Goal: Information Seeking & Learning: Learn about a topic

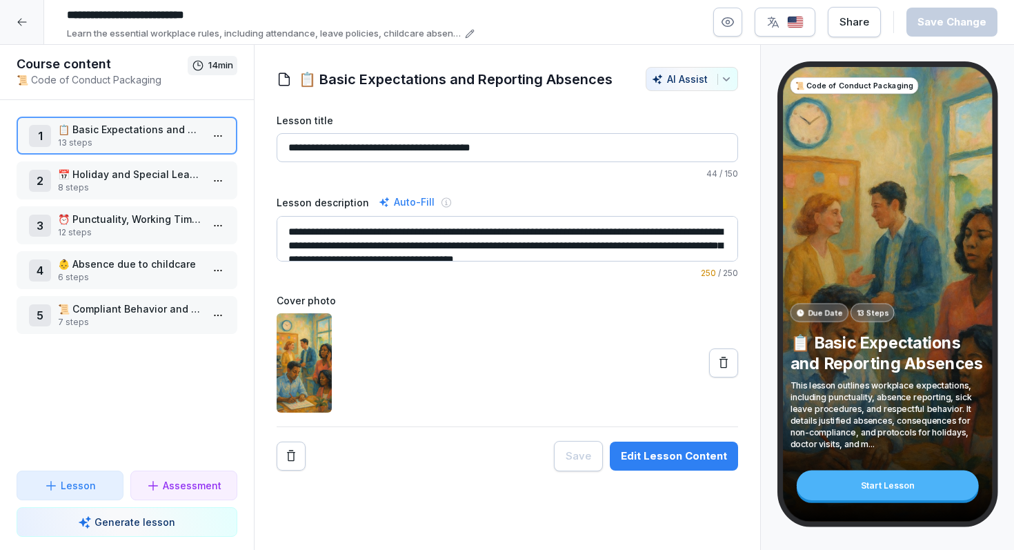
click at [15, 28] on div at bounding box center [22, 22] width 44 height 44
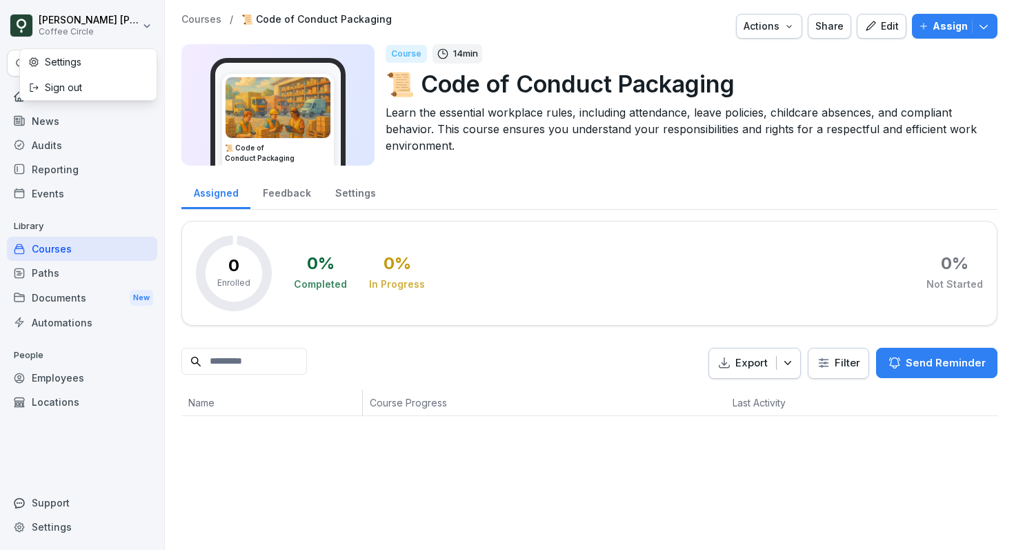
click at [23, 23] on html "Miriam Schulz Coffee Circle Search Home News Audits Reporting Events Library Co…" at bounding box center [507, 275] width 1014 height 550
click at [48, 250] on html "Miriam Schulz Coffee Circle Search Home News Audits Reporting Events Library Co…" at bounding box center [507, 275] width 1014 height 550
click at [24, 251] on icon at bounding box center [19, 248] width 11 height 11
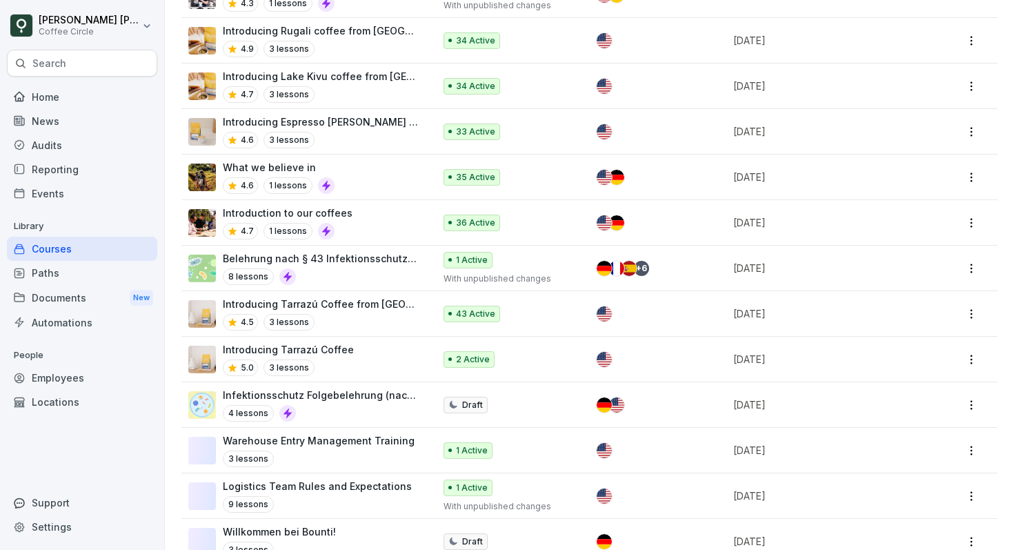
scroll to position [2065, 0]
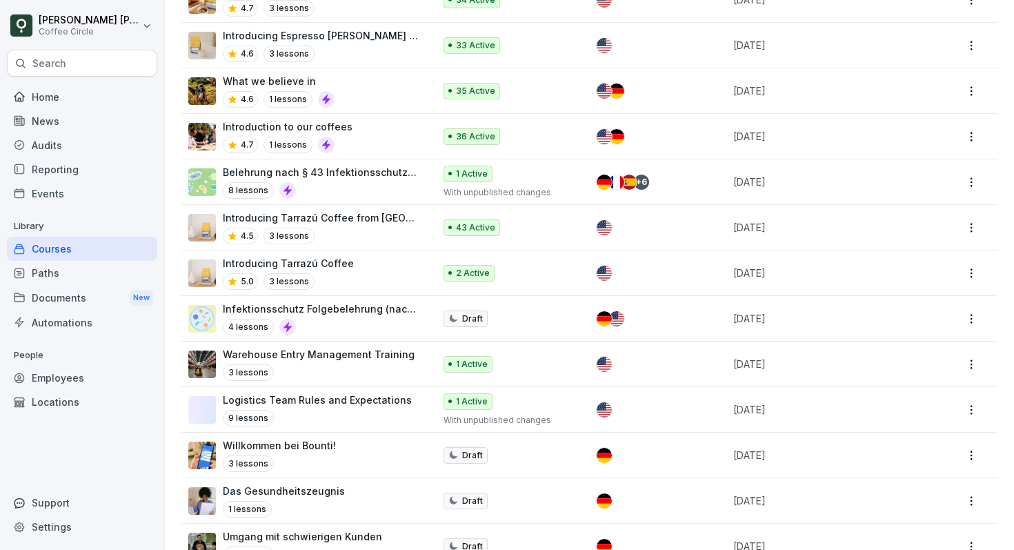
click at [377, 74] on div "What we believe in 4.6 1 lessons" at bounding box center [304, 91] width 232 height 34
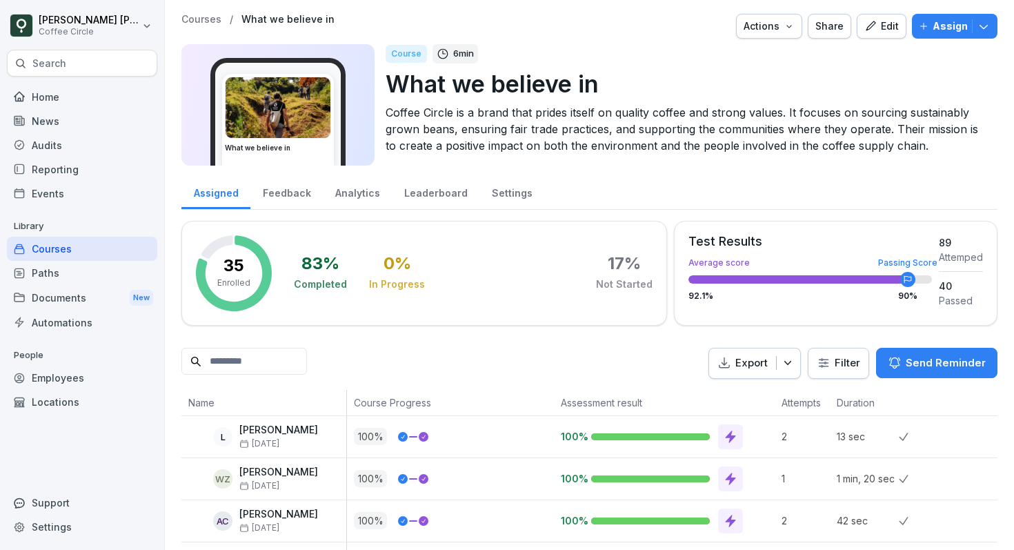
click at [877, 21] on icon "button" at bounding box center [870, 26] width 12 height 12
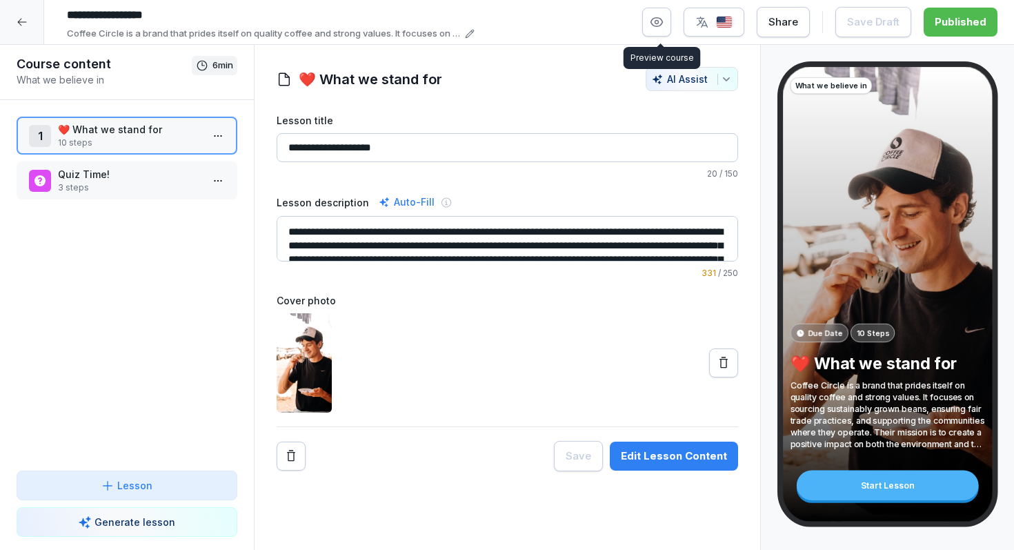
click at [658, 18] on icon "button" at bounding box center [657, 22] width 12 height 9
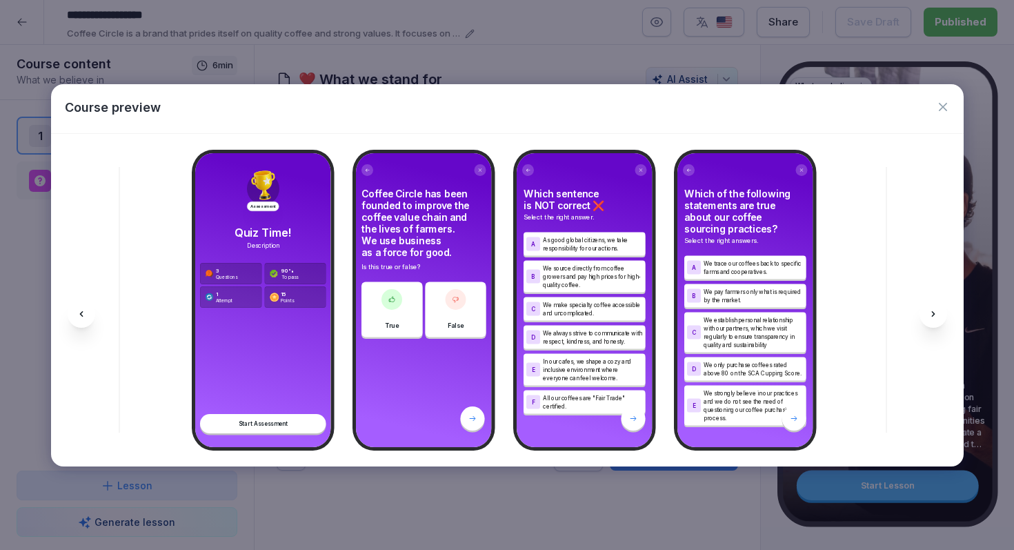
scroll to position [0, 1777]
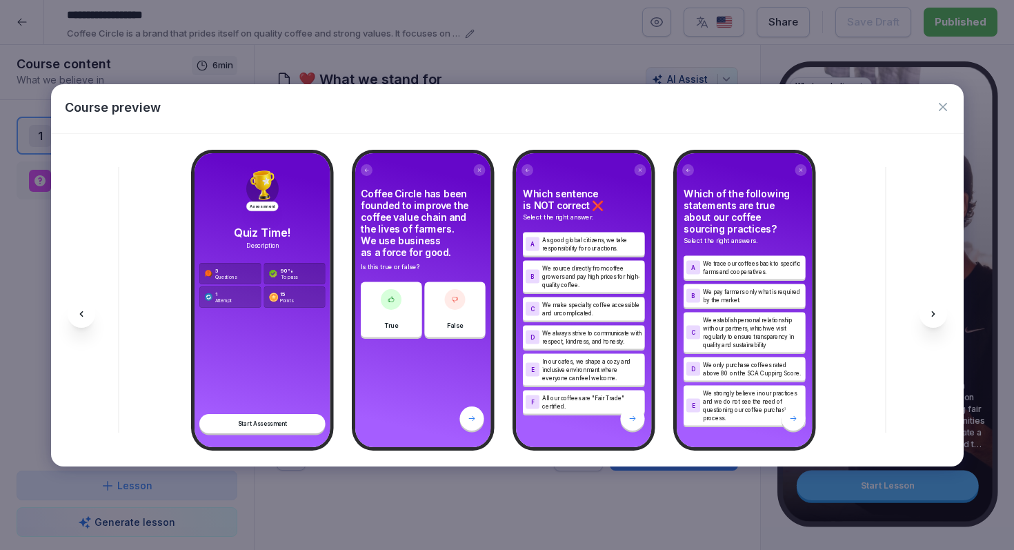
click at [946, 101] on icon "button" at bounding box center [943, 107] width 14 height 14
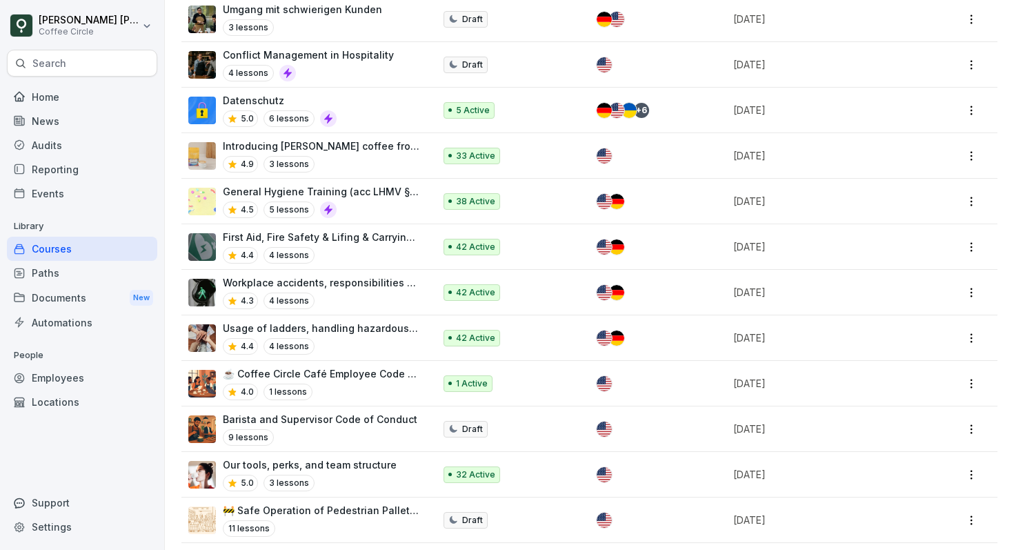
scroll to position [1130, 0]
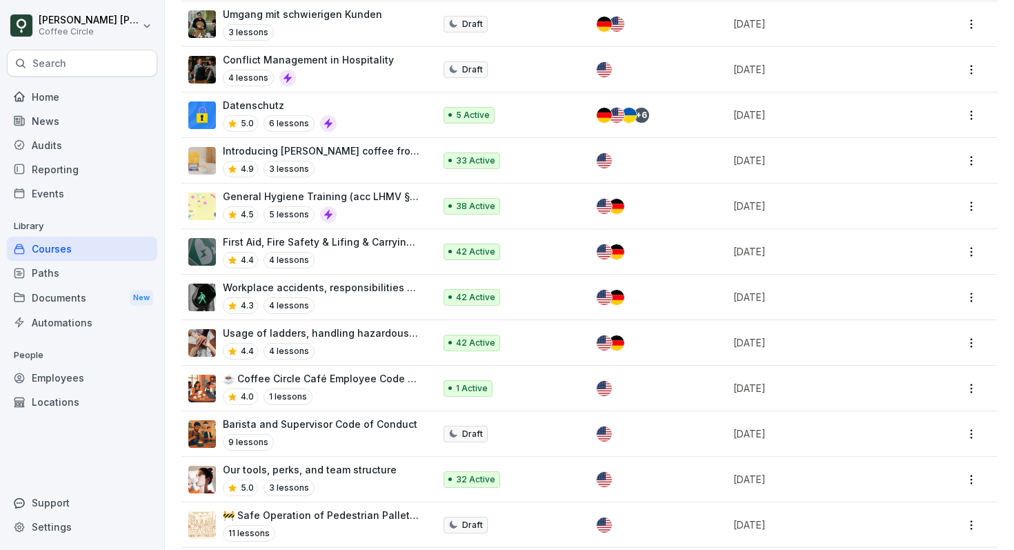
click at [372, 235] on p "First Aid, Fire Safety & Lifing & Carrying Loads" at bounding box center [321, 242] width 197 height 14
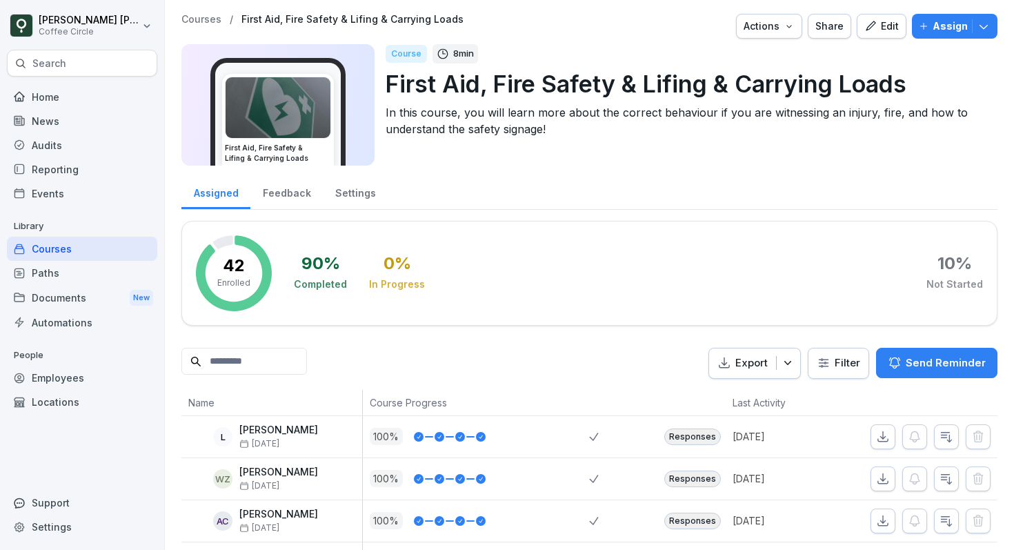
click at [867, 27] on icon "button" at bounding box center [870, 26] width 12 height 12
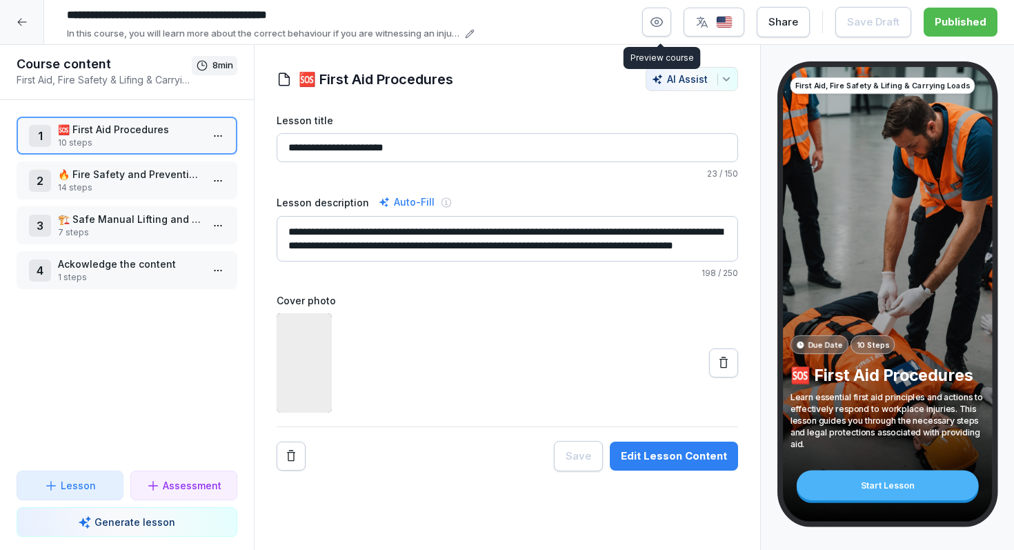
click at [658, 23] on icon "button" at bounding box center [656, 22] width 3 height 3
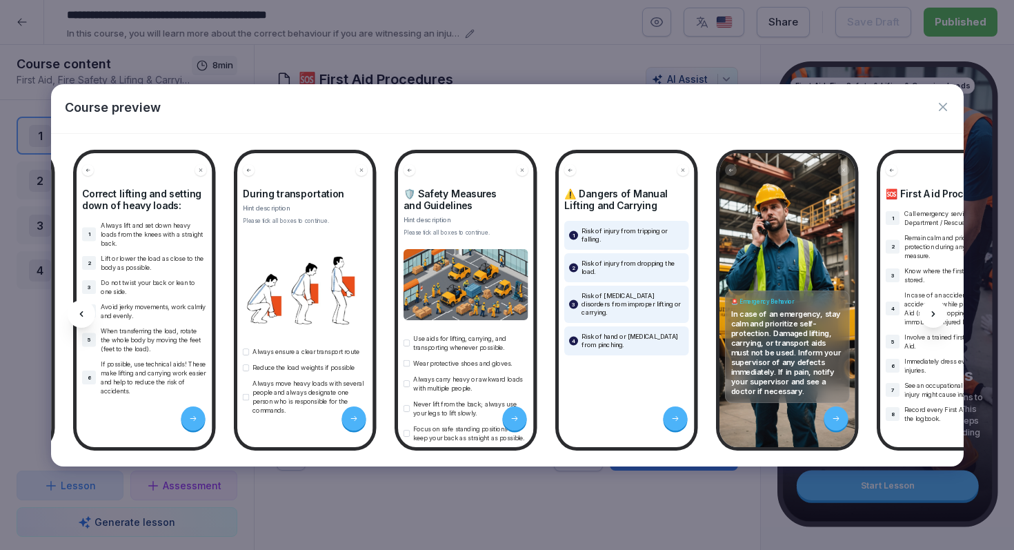
scroll to position [0, 4711]
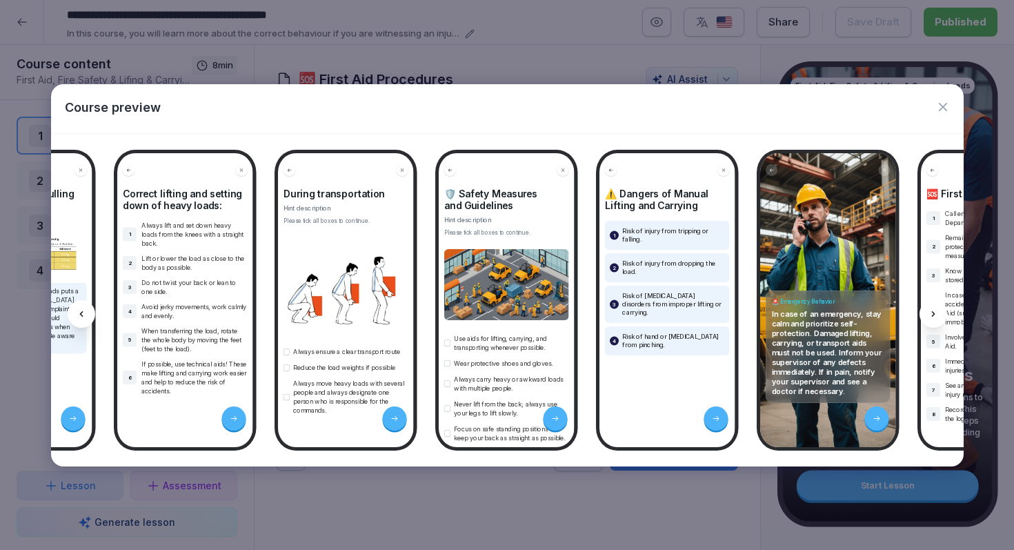
click at [945, 106] on icon "button" at bounding box center [943, 107] width 14 height 14
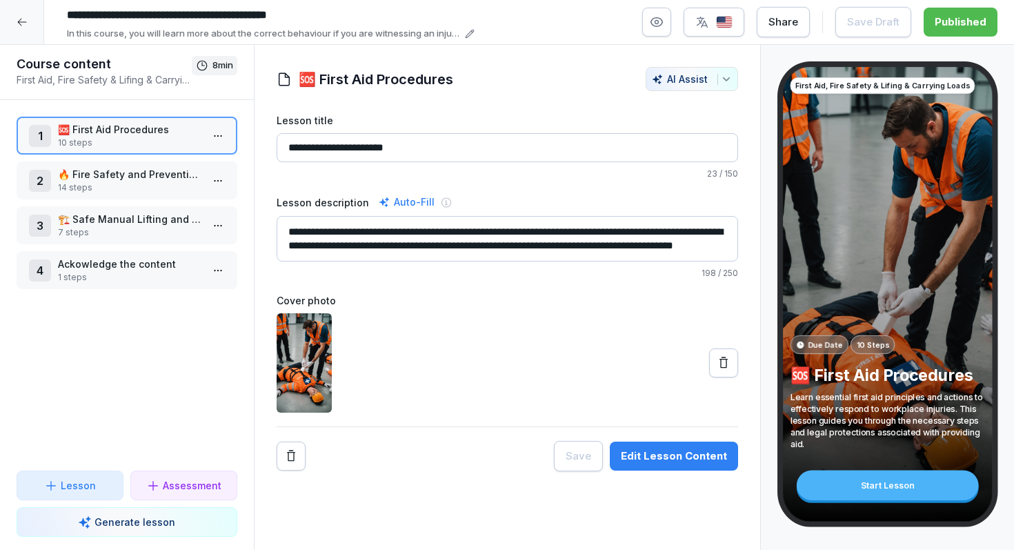
click at [14, 25] on div at bounding box center [22, 22] width 44 height 44
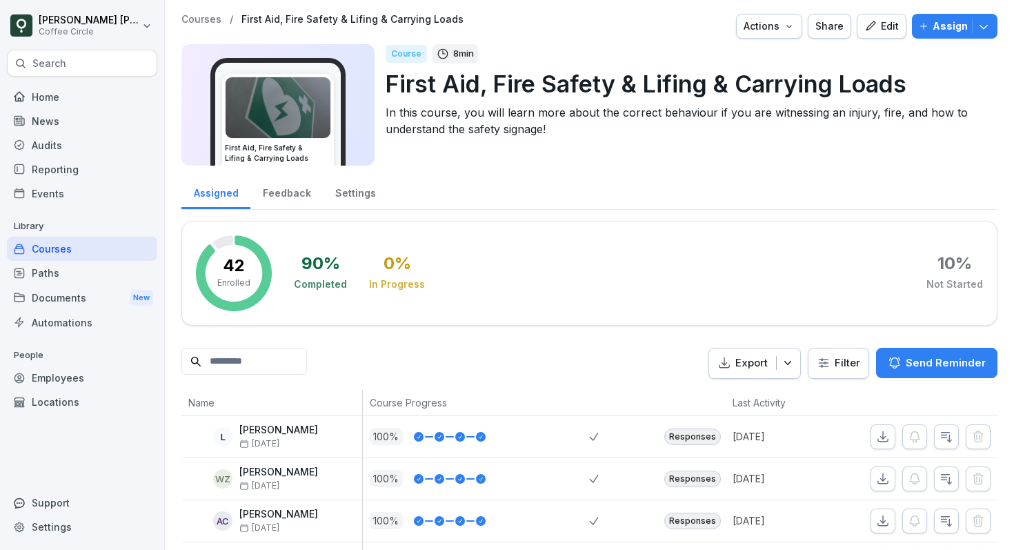
click at [41, 248] on div "Courses" at bounding box center [82, 249] width 150 height 24
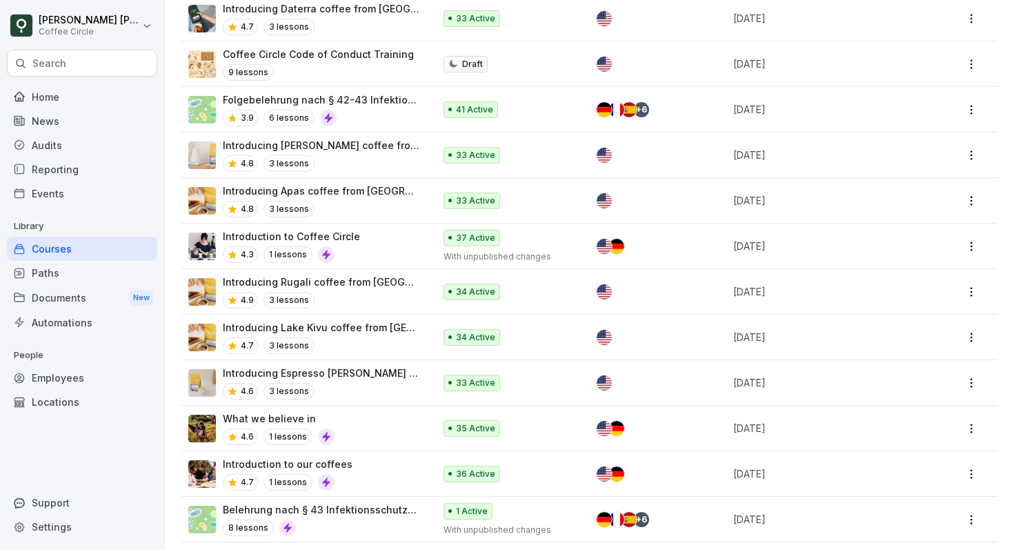
scroll to position [1720, 0]
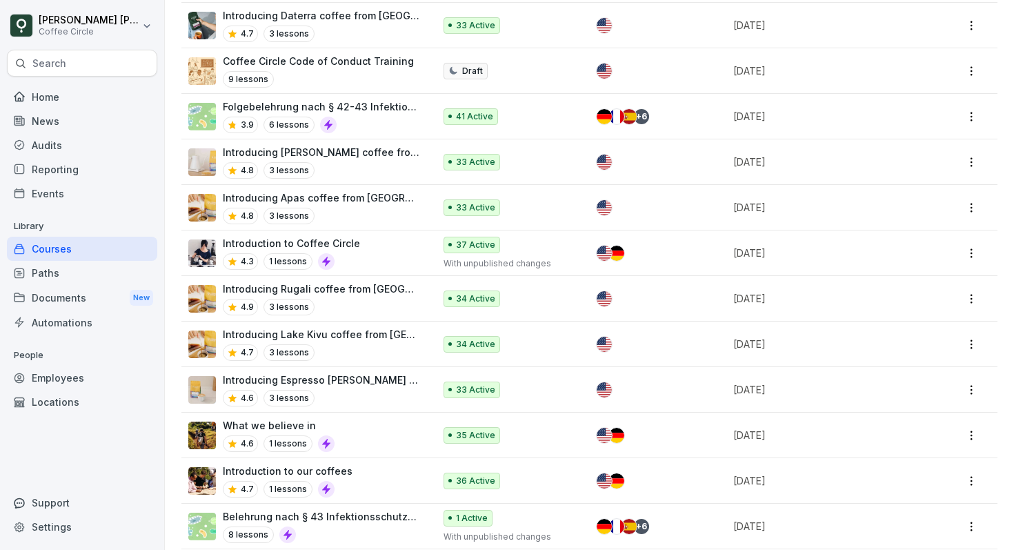
click at [366, 464] on div "Introduction to our coffees 4.7 1 lessons" at bounding box center [304, 481] width 232 height 34
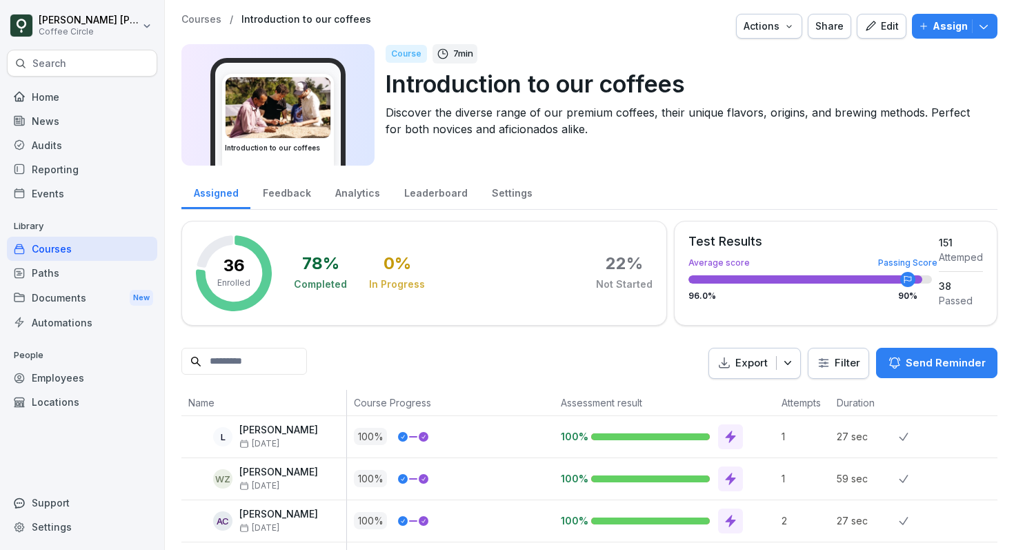
click at [876, 30] on icon "button" at bounding box center [870, 26] width 12 height 12
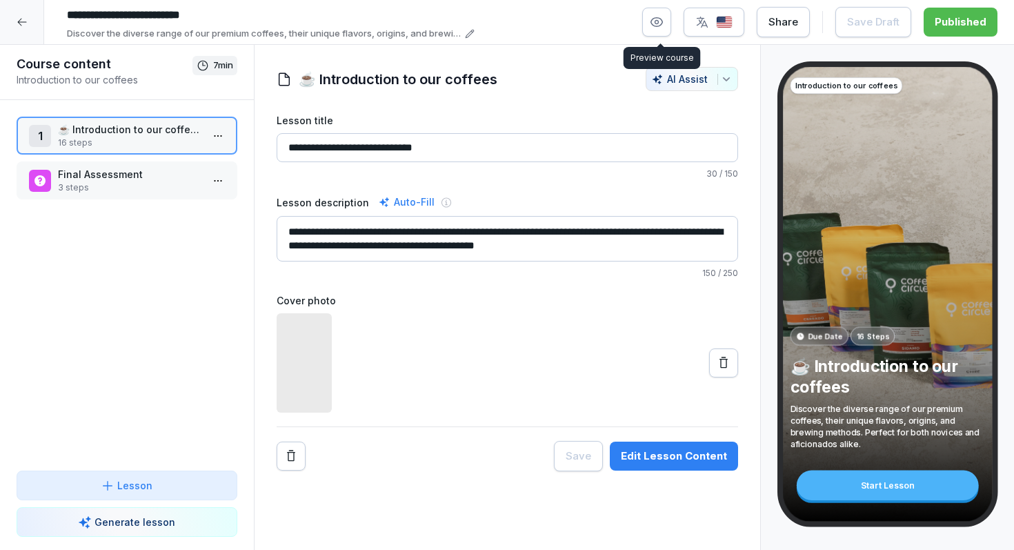
click at [657, 17] on icon "button" at bounding box center [657, 22] width 14 height 14
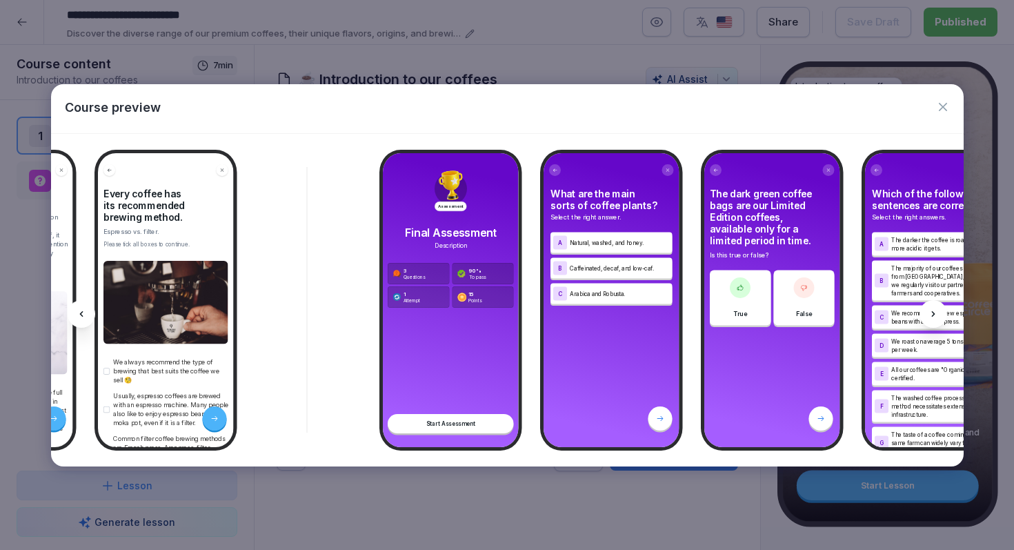
scroll to position [0, 2741]
